Goal: Information Seeking & Learning: Learn about a topic

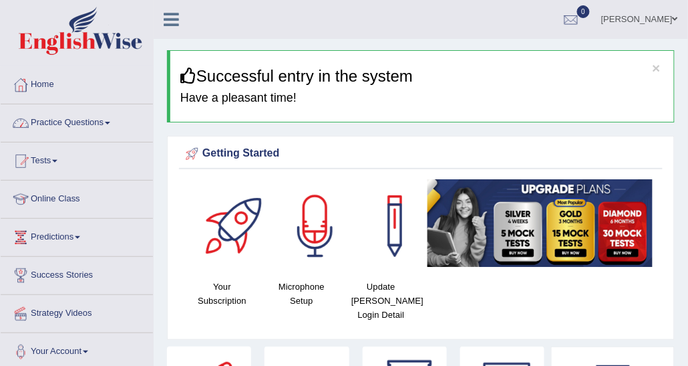
click at [132, 117] on link "Practice Questions" at bounding box center [77, 120] width 152 height 33
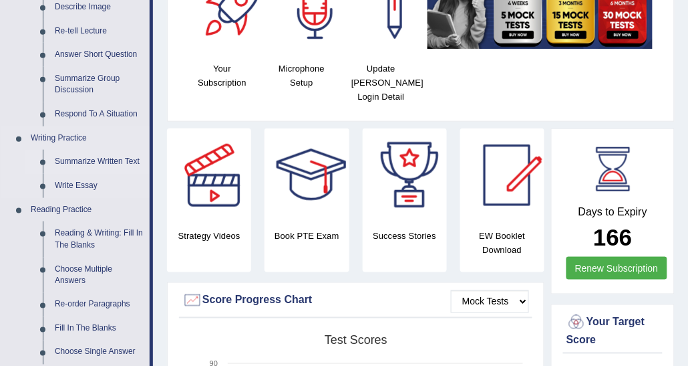
scroll to position [201, 0]
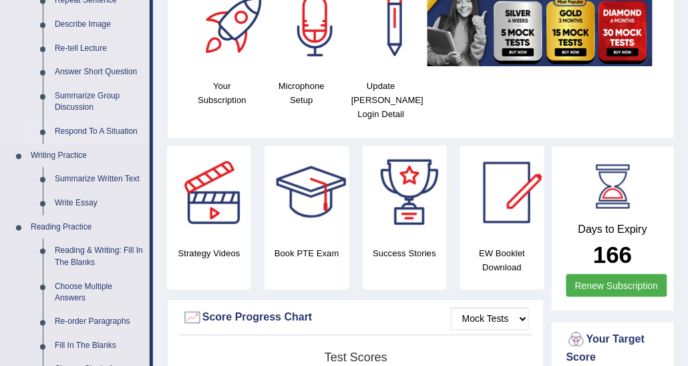
click at [126, 127] on link "Respond To A Situation" at bounding box center [99, 132] width 101 height 24
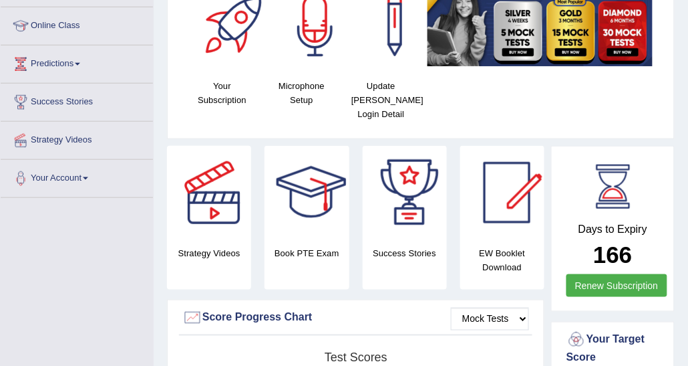
scroll to position [199, 0]
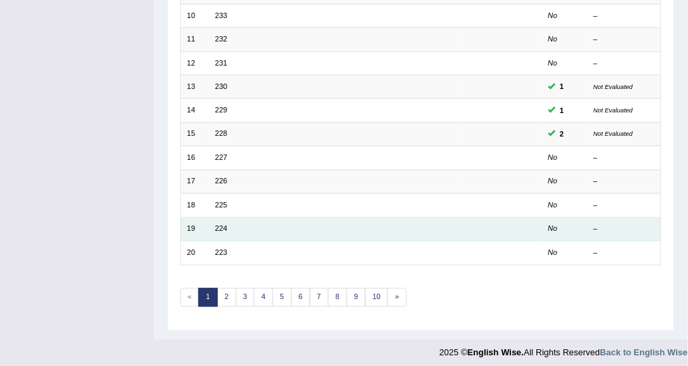
scroll to position [399, 0]
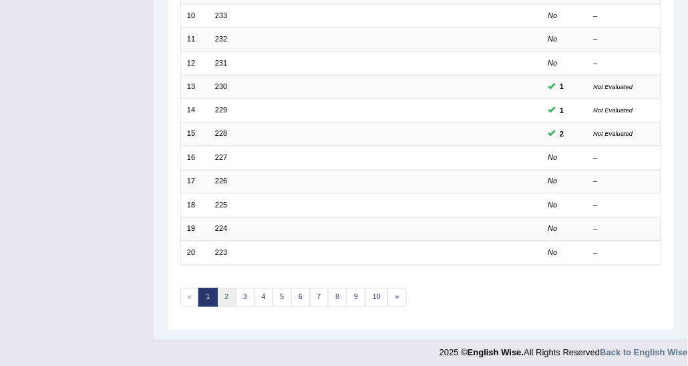
click at [225, 291] on link "2" at bounding box center [226, 297] width 19 height 19
click at [212, 291] on link "1" at bounding box center [208, 297] width 19 height 19
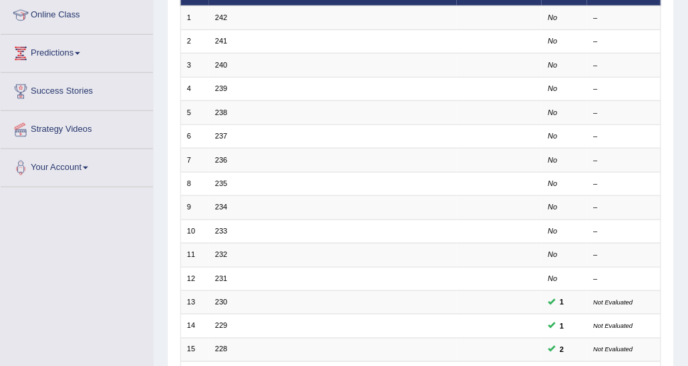
scroll to position [201, 0]
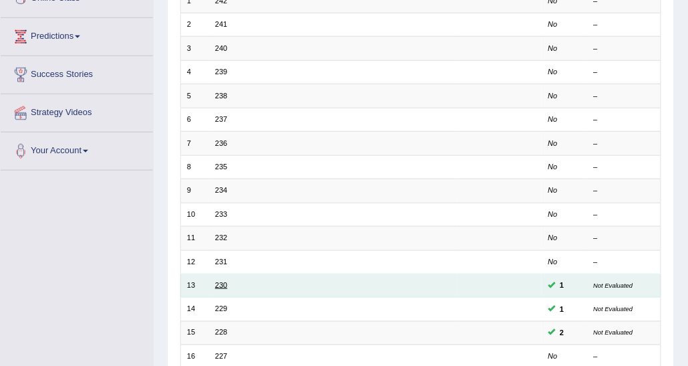
click at [223, 283] on link "230" at bounding box center [221, 285] width 12 height 8
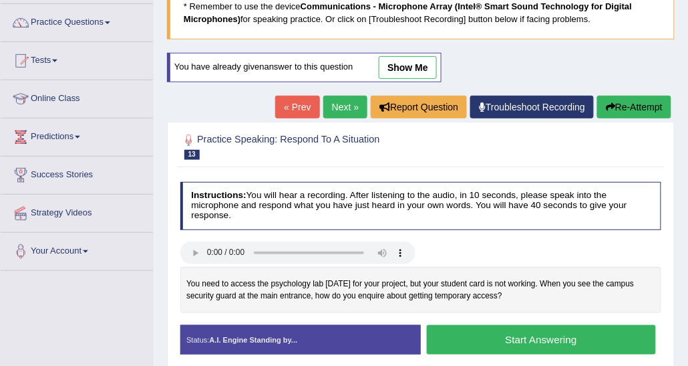
scroll to position [85, 0]
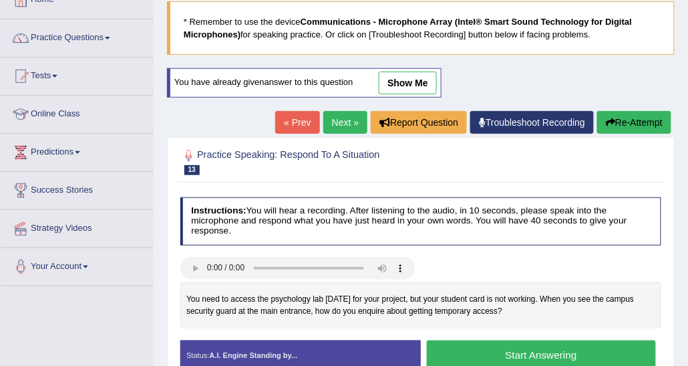
click at [420, 78] on link "show me" at bounding box center [408, 83] width 58 height 23
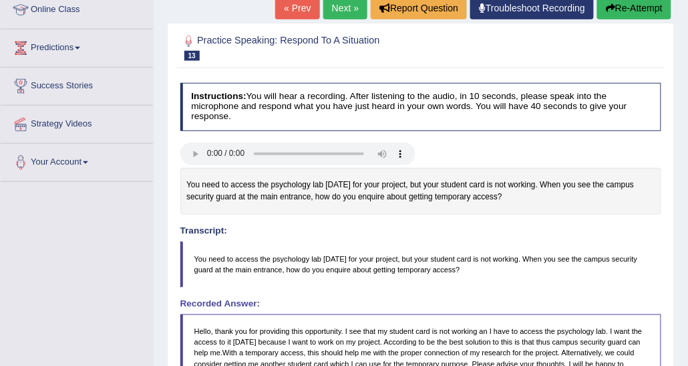
scroll to position [151, 0]
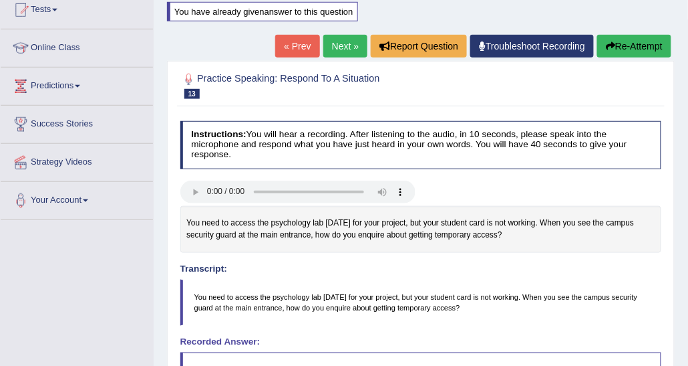
click at [350, 41] on link "Next »" at bounding box center [345, 46] width 44 height 23
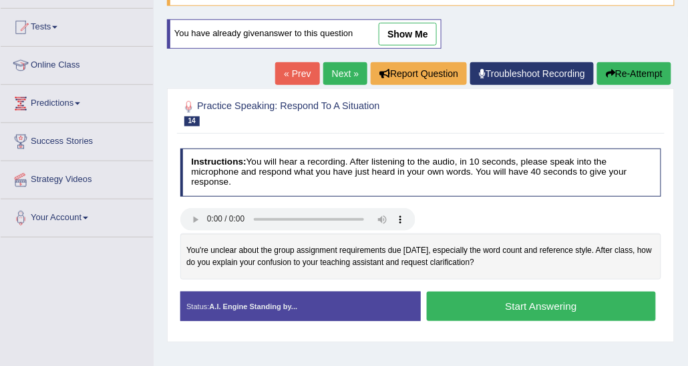
scroll to position [201, 0]
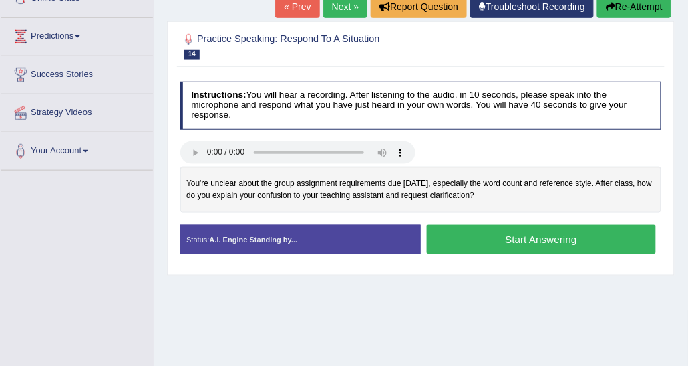
click at [484, 231] on button "Start Answering" at bounding box center [541, 239] width 229 height 29
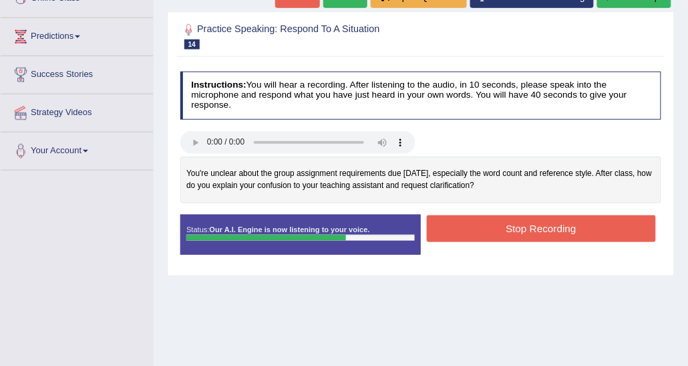
click at [499, 236] on button "Stop Recording" at bounding box center [541, 228] width 229 height 26
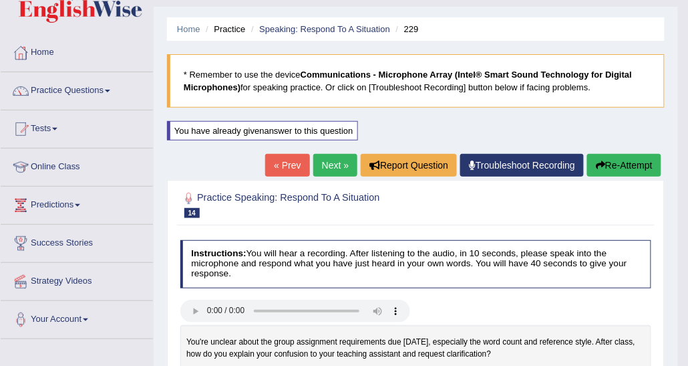
scroll to position [0, 0]
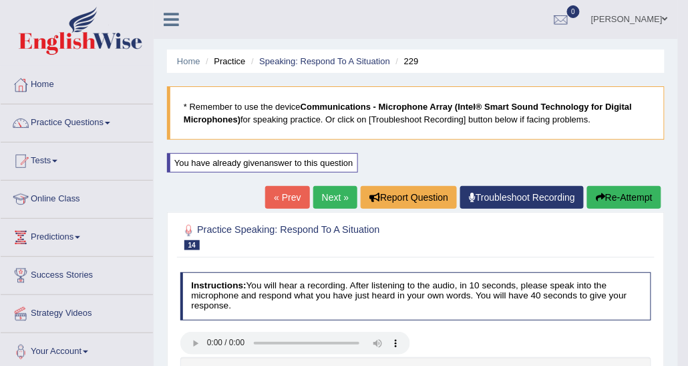
drag, startPoint x: 610, startPoint y: 193, endPoint x: 598, endPoint y: 174, distance: 22.2
click at [610, 193] on button "Re-Attempt" at bounding box center [624, 197] width 74 height 23
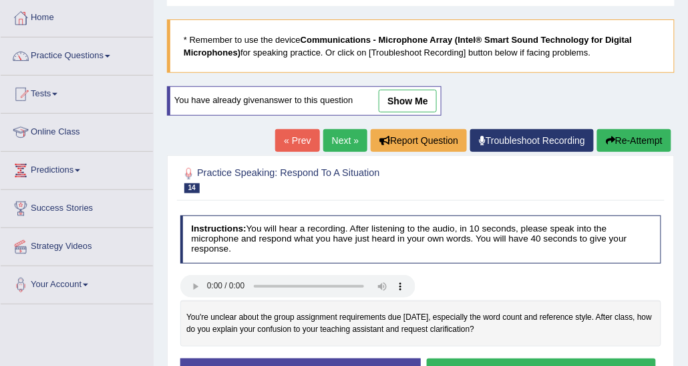
scroll to position [201, 0]
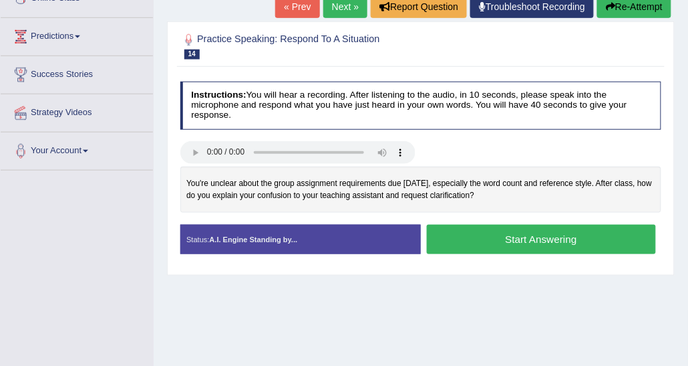
click at [499, 241] on button "Start Answering" at bounding box center [541, 239] width 229 height 29
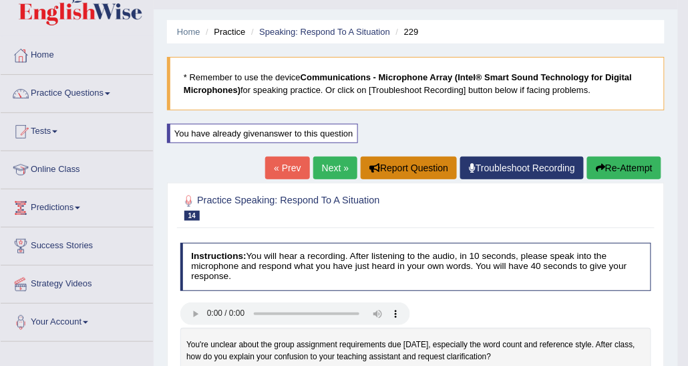
scroll to position [0, 0]
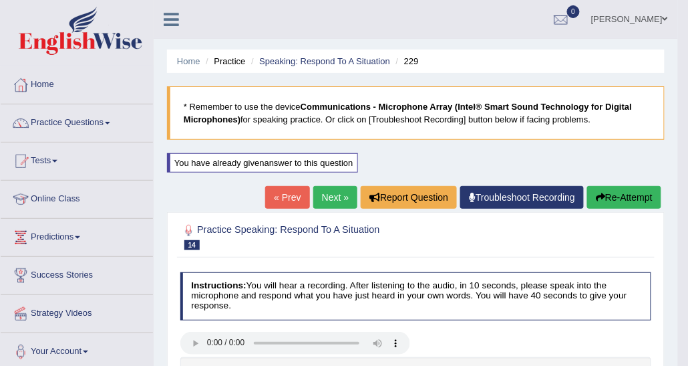
click at [601, 197] on icon "button" at bounding box center [600, 196] width 9 height 9
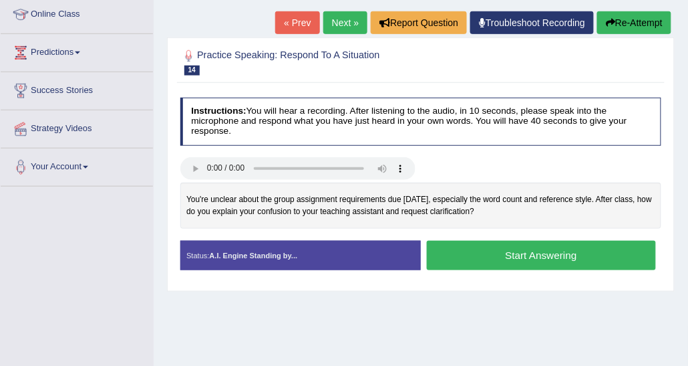
scroll to position [201, 0]
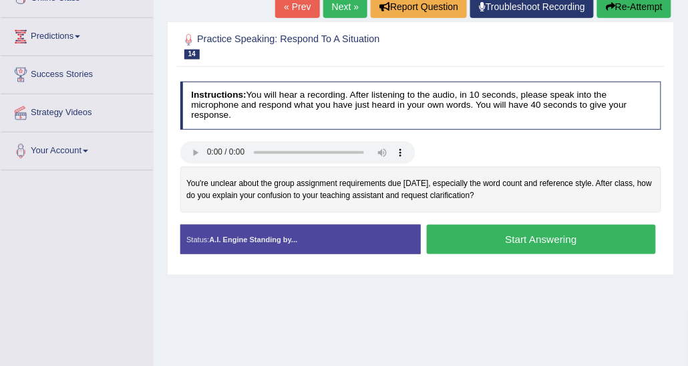
click at [519, 231] on button "Start Answering" at bounding box center [541, 239] width 229 height 29
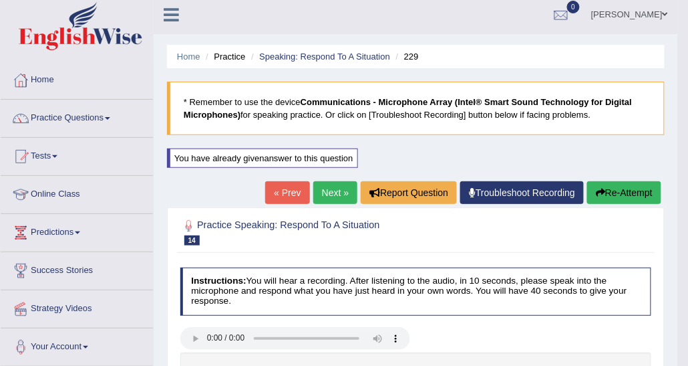
scroll to position [0, 0]
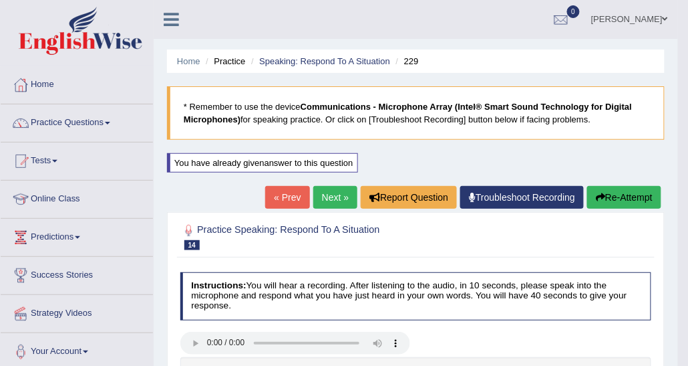
click at [316, 203] on link "Next »" at bounding box center [335, 197] width 44 height 23
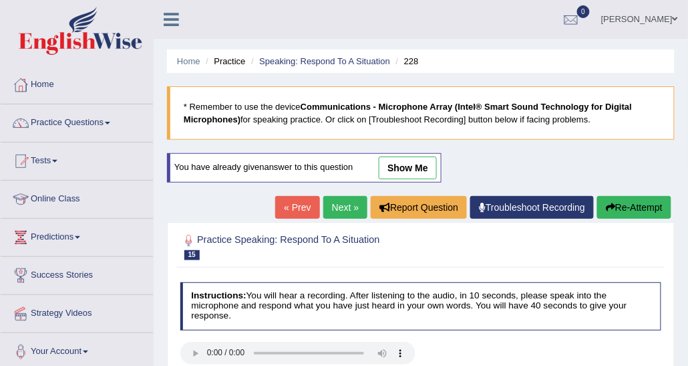
click at [349, 185] on div "You have already given answer to this question show me" at bounding box center [305, 174] width 277 height 43
click at [349, 196] on link "Next »" at bounding box center [345, 207] width 44 height 23
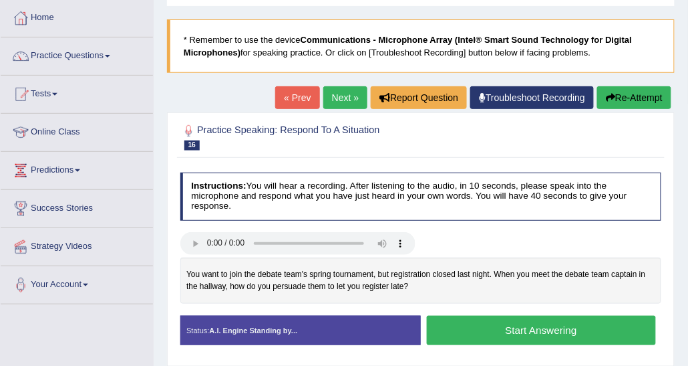
scroll to position [134, 0]
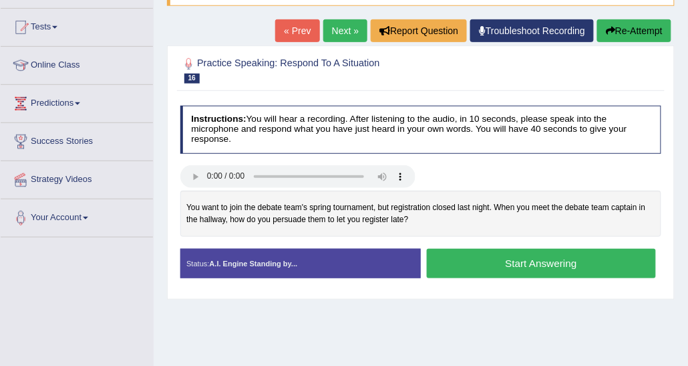
click at [480, 266] on button "Start Answering" at bounding box center [541, 263] width 229 height 29
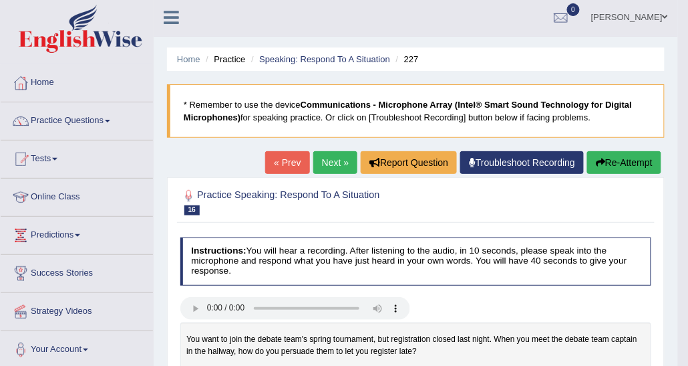
scroll to position [0, 0]
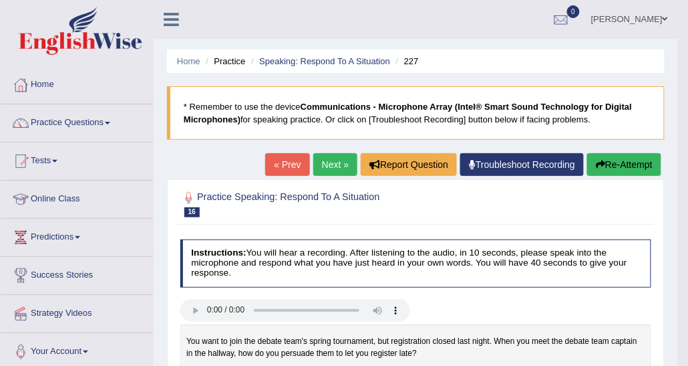
click at [626, 170] on button "Re-Attempt" at bounding box center [624, 164] width 74 height 23
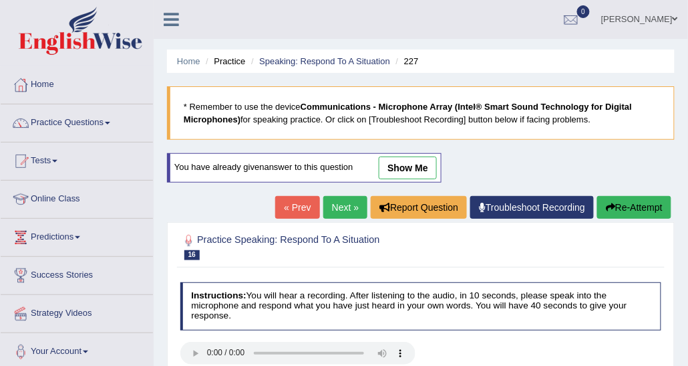
click at [295, 193] on div "You have already given answer to this question show me" at bounding box center [305, 174] width 277 height 43
click at [302, 208] on link "« Prev" at bounding box center [297, 207] width 44 height 23
click at [303, 208] on link "« Prev" at bounding box center [297, 207] width 44 height 23
click at [422, 156] on link "show me" at bounding box center [408, 167] width 58 height 23
click at [422, 164] on div "Home Practice Speaking: Respond To A Situation 228 * Remember to use the device…" at bounding box center [421, 334] width 535 height 668
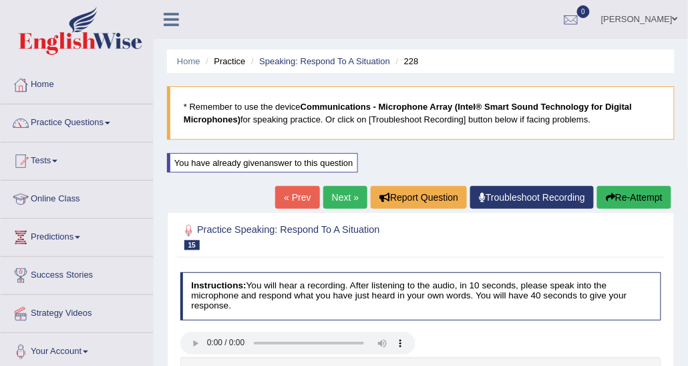
click at [352, 194] on link "Next »" at bounding box center [345, 197] width 44 height 23
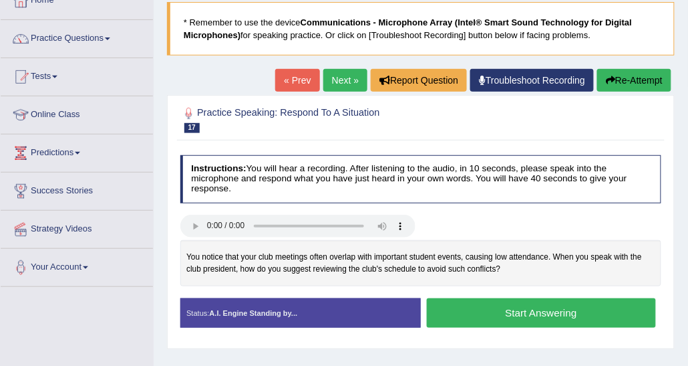
scroll to position [134, 0]
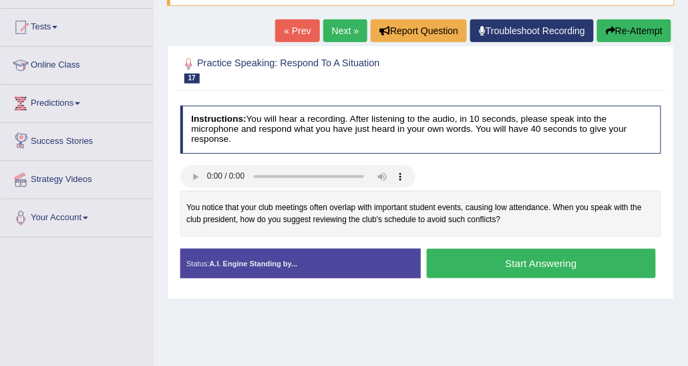
click at [463, 273] on button "Start Answering" at bounding box center [541, 263] width 229 height 29
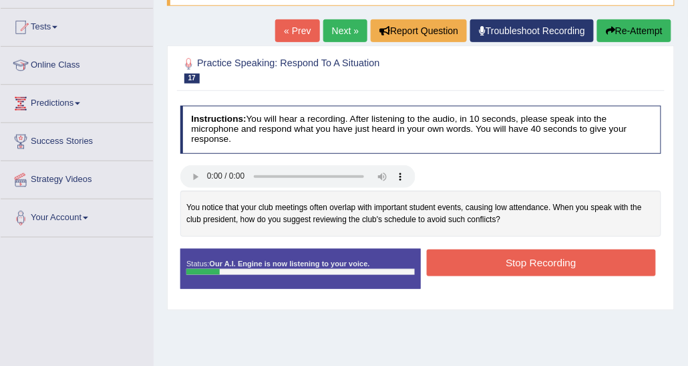
click at [463, 273] on div "Stop Recording" at bounding box center [541, 263] width 241 height 29
click at [470, 265] on button "Stop Recording" at bounding box center [541, 262] width 229 height 26
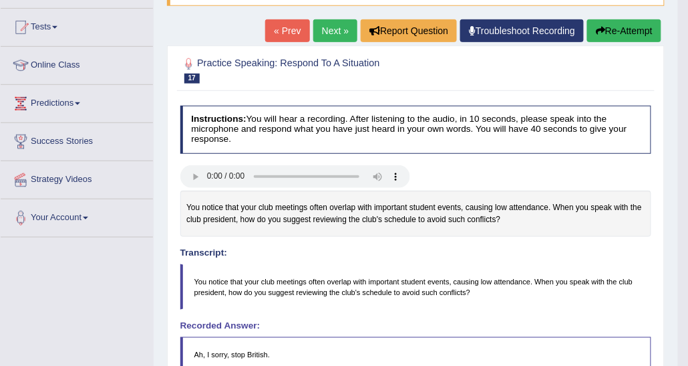
click at [610, 34] on button "Re-Attempt" at bounding box center [624, 30] width 74 height 23
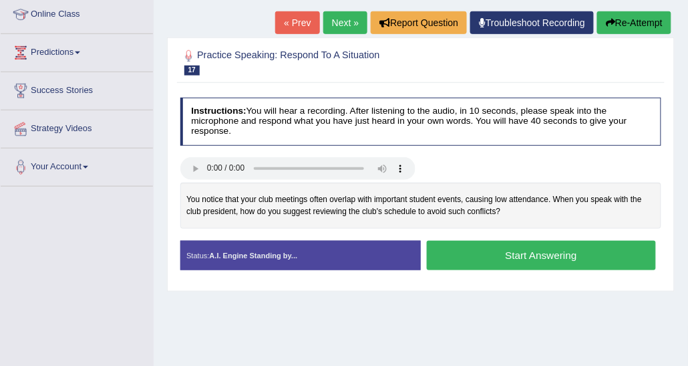
scroll to position [201, 0]
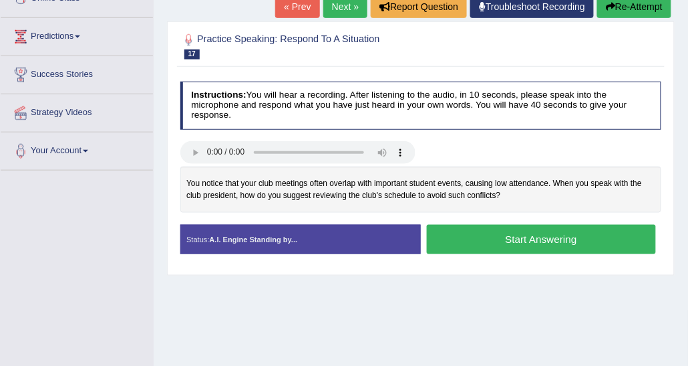
click at [514, 240] on button "Start Answering" at bounding box center [541, 239] width 229 height 29
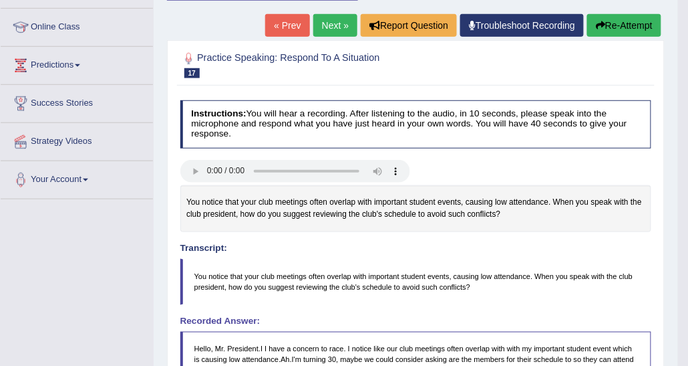
scroll to position [105, 0]
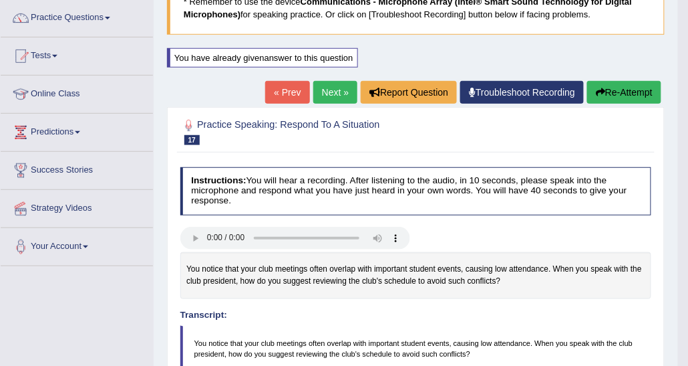
click at [332, 96] on link "Next »" at bounding box center [335, 92] width 44 height 23
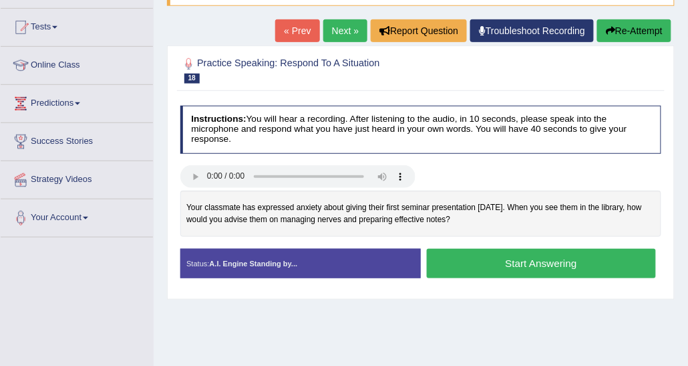
click at [563, 261] on button "Start Answering" at bounding box center [541, 263] width 229 height 29
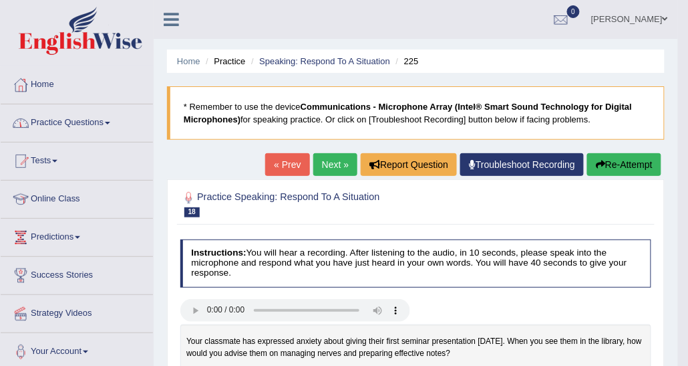
click at [109, 125] on link "Practice Questions" at bounding box center [77, 120] width 152 height 33
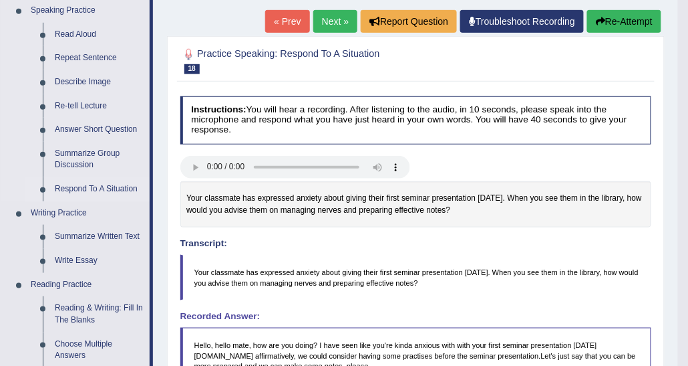
scroll to position [67, 0]
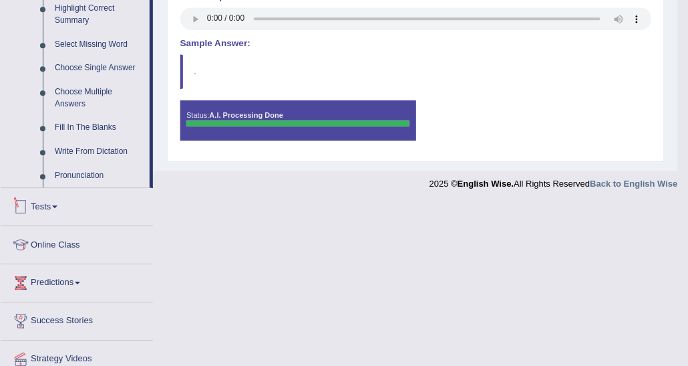
click at [68, 203] on link "Tests" at bounding box center [77, 204] width 152 height 33
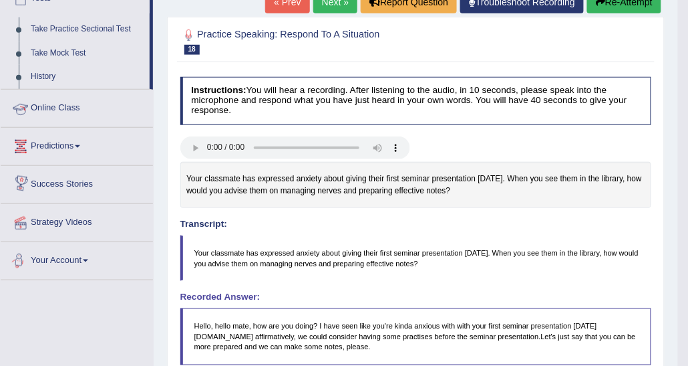
scroll to position [29, 0]
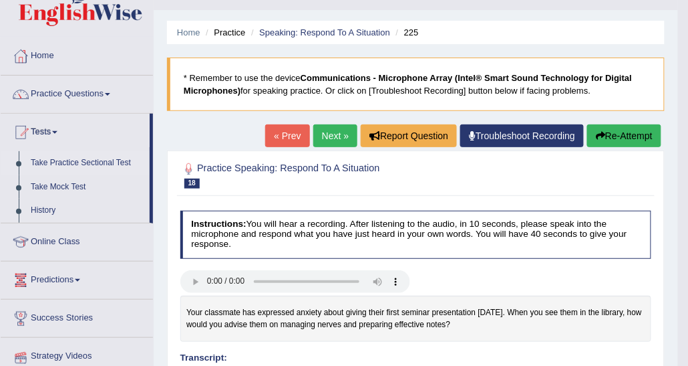
click at [95, 159] on link "Take Practice Sectional Test" at bounding box center [87, 163] width 125 height 24
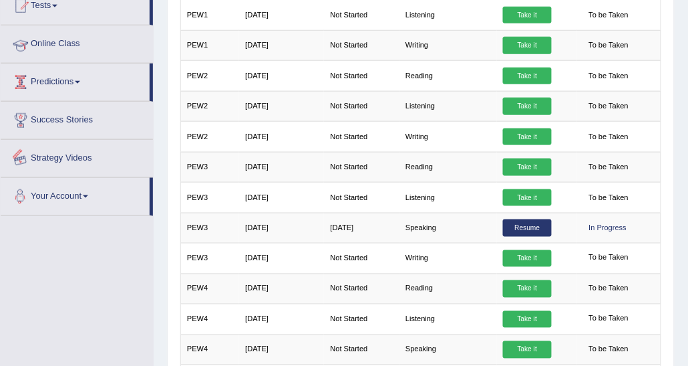
scroll to position [134, 0]
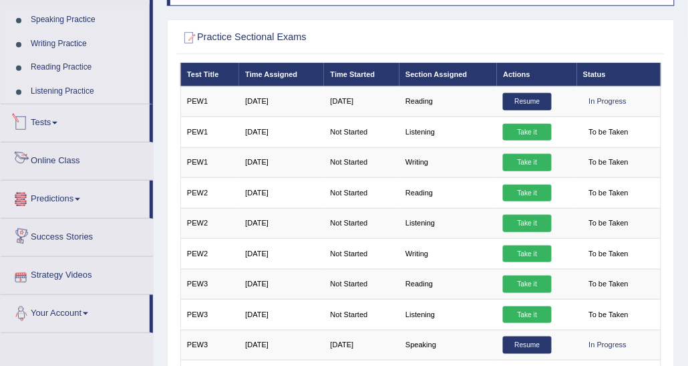
click at [49, 134] on link "Tests" at bounding box center [75, 120] width 149 height 33
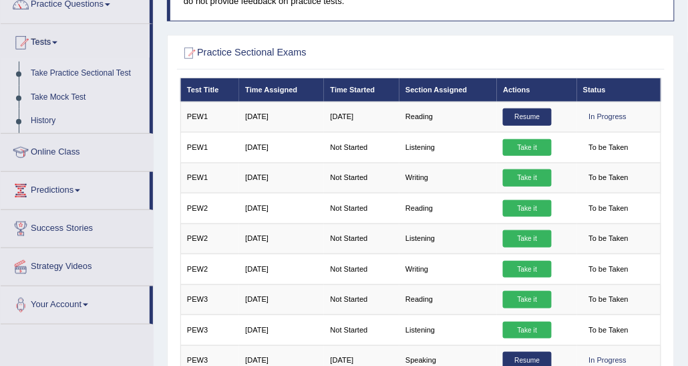
scroll to position [0, 0]
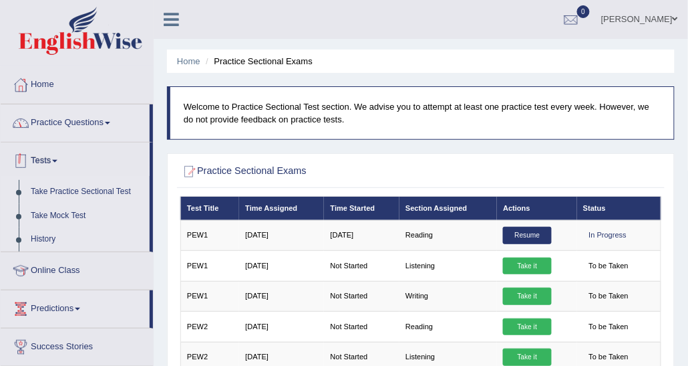
click at [91, 127] on link "Practice Questions" at bounding box center [75, 120] width 149 height 33
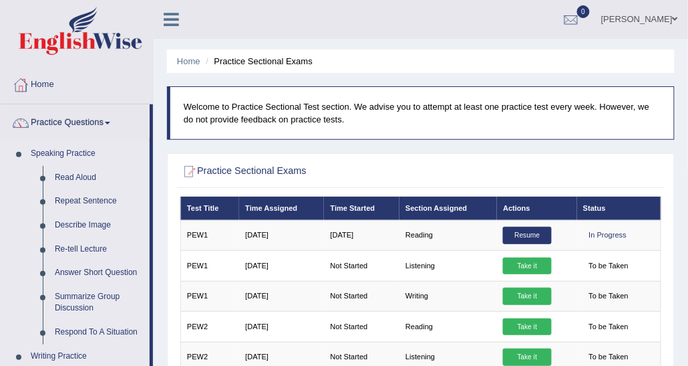
drag, startPoint x: 501, startPoint y: 188, endPoint x: 491, endPoint y: 172, distance: 18.9
